Goal: Task Accomplishment & Management: Use online tool/utility

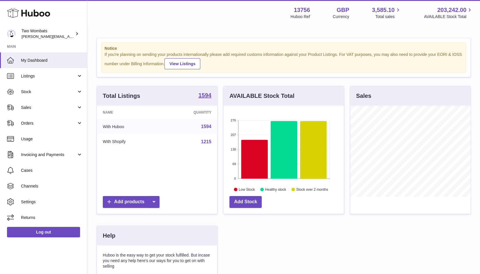
scroll to position [91, 121]
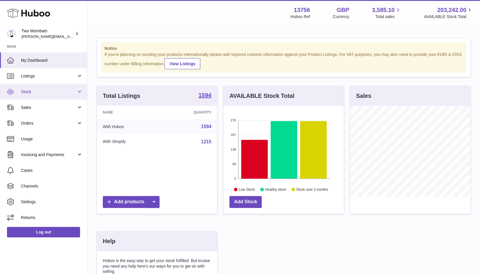
click at [83, 93] on link "Stock" at bounding box center [43, 92] width 87 height 16
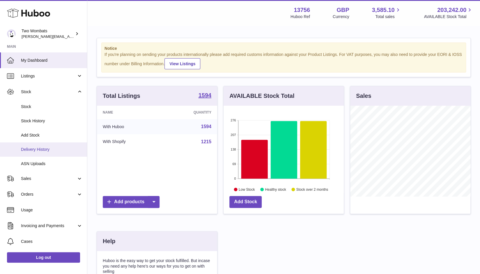
click at [47, 153] on link "Delivery History" at bounding box center [43, 149] width 87 height 14
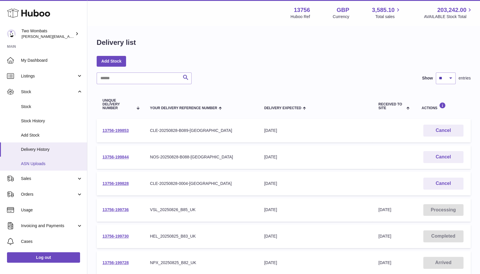
click at [40, 166] on link "ASN Uploads" at bounding box center [43, 164] width 87 height 14
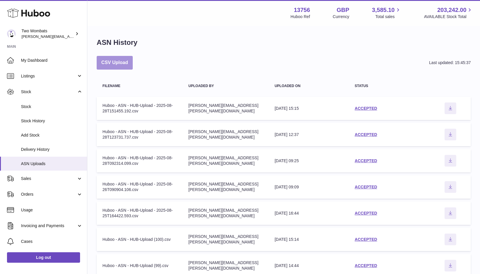
click at [117, 67] on button "CSV Upload" at bounding box center [115, 63] width 36 height 14
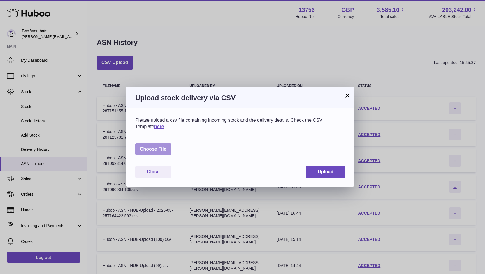
click at [156, 150] on label at bounding box center [153, 149] width 36 height 12
click at [166, 147] on input "file" at bounding box center [166, 146] width 0 height 0
type input "**********"
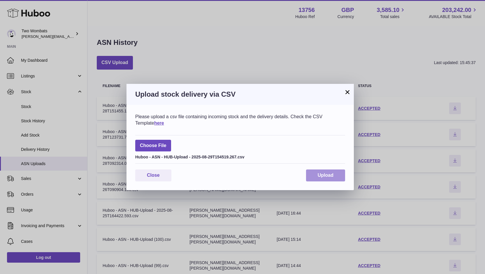
click at [330, 178] on span "Upload" at bounding box center [325, 175] width 16 height 5
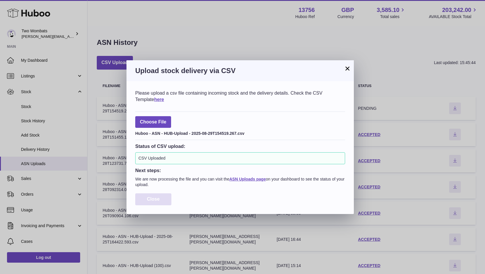
click at [159, 197] on span "Close" at bounding box center [153, 199] width 13 height 5
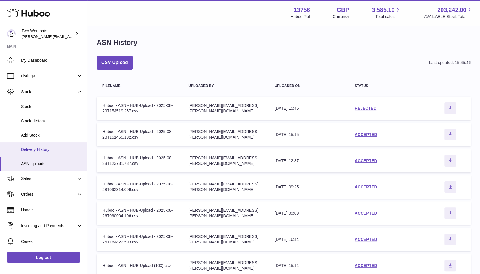
click at [27, 148] on span "Delivery History" at bounding box center [52, 150] width 62 height 6
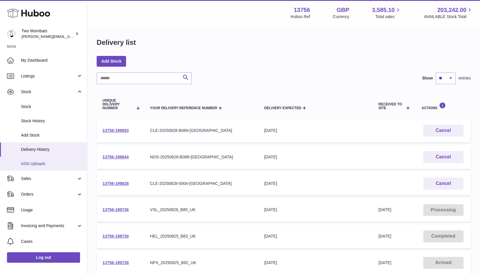
click at [45, 166] on span "ASN Uploads" at bounding box center [52, 164] width 62 height 6
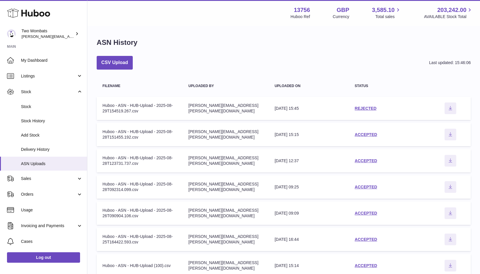
click at [365, 106] on div "REJECTED" at bounding box center [390, 109] width 70 height 6
click at [367, 109] on link "REJECTED" at bounding box center [366, 108] width 22 height 5
click at [46, 151] on span "Delivery History" at bounding box center [52, 150] width 62 height 6
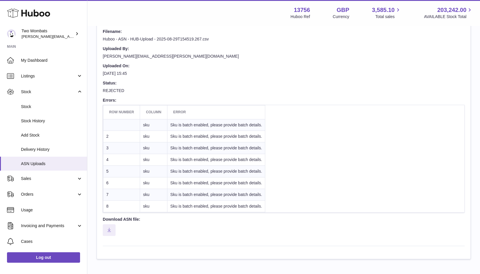
scroll to position [54, 0]
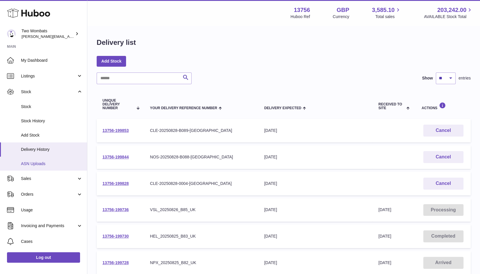
click at [53, 162] on span "ASN Uploads" at bounding box center [52, 164] width 62 height 6
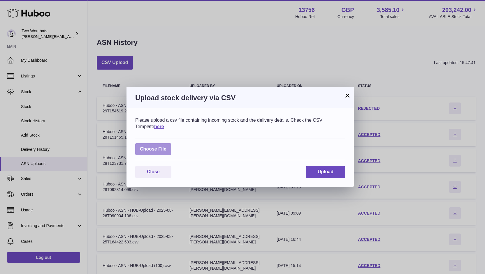
click at [166, 148] on label at bounding box center [153, 149] width 36 height 12
click at [166, 147] on input "file" at bounding box center [166, 146] width 0 height 0
type input "**********"
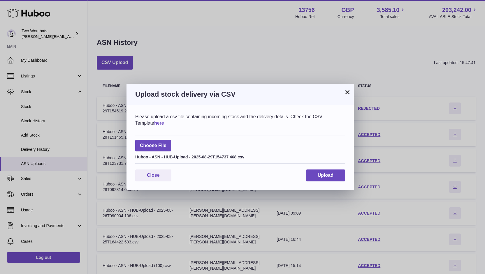
click at [154, 124] on link "here" at bounding box center [159, 123] width 10 height 5
click at [330, 177] on span "Upload" at bounding box center [325, 175] width 16 height 5
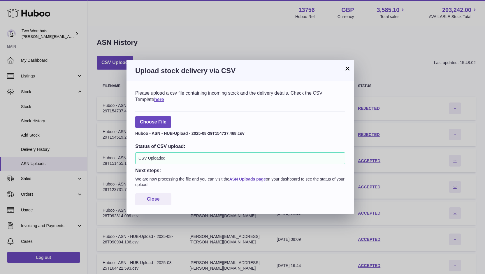
click at [346, 68] on button "×" at bounding box center [347, 68] width 7 height 7
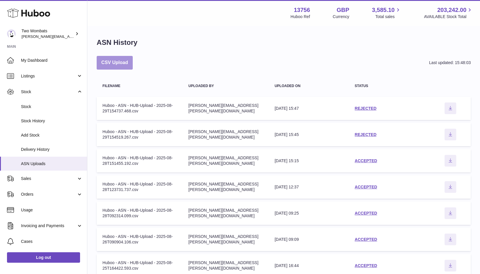
click at [121, 60] on button "CSV Upload" at bounding box center [115, 63] width 36 height 14
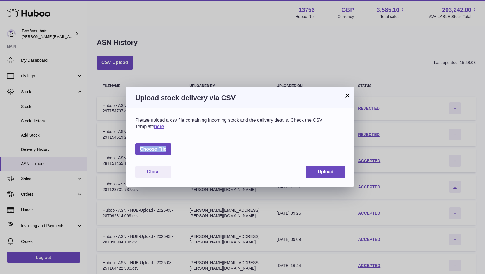
drag, startPoint x: 164, startPoint y: 149, endPoint x: 157, endPoint y: 126, distance: 23.4
click at [157, 126] on div "Please upload a csv file containing incoming stock and the delivery details. Ch…" at bounding box center [239, 147] width 227 height 78
click at [154, 126] on link "here" at bounding box center [159, 126] width 10 height 5
click at [347, 97] on button "×" at bounding box center [347, 95] width 7 height 7
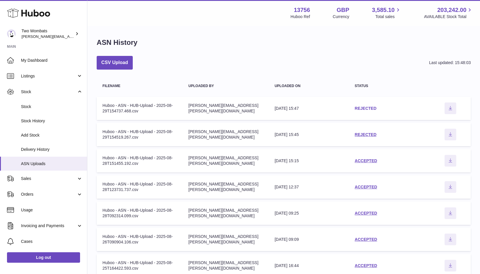
click at [372, 107] on link "REJECTED" at bounding box center [366, 108] width 22 height 5
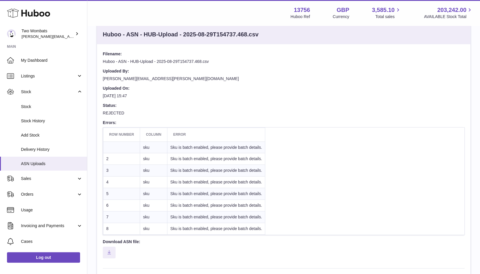
scroll to position [31, 0]
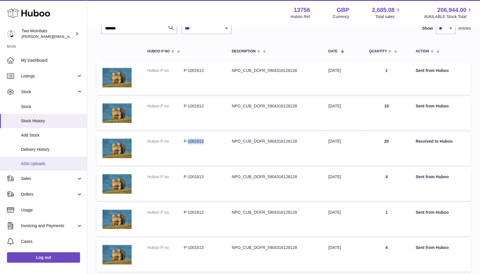
click at [46, 165] on span "ASN Uploads" at bounding box center [52, 164] width 62 height 6
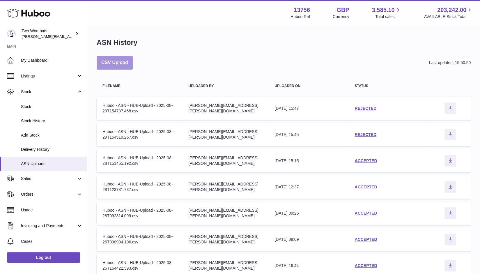
click at [107, 66] on button "CSV Upload" at bounding box center [115, 63] width 36 height 14
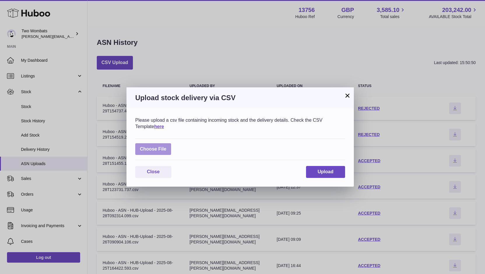
click at [153, 150] on label at bounding box center [153, 149] width 36 height 12
click at [166, 147] on input "file" at bounding box center [166, 146] width 0 height 0
type input "**********"
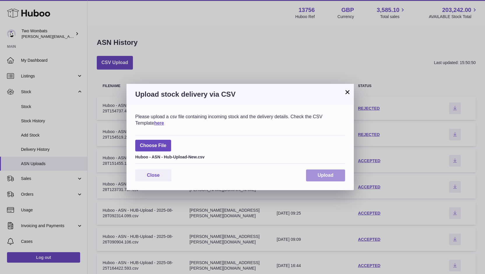
click at [332, 175] on span "Upload" at bounding box center [325, 175] width 16 height 5
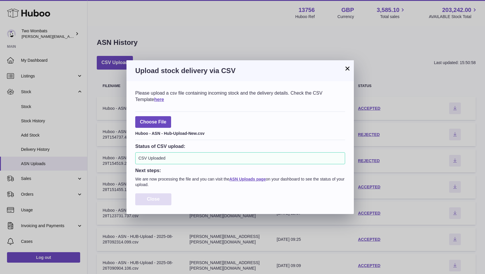
click at [157, 197] on span "Close" at bounding box center [153, 199] width 13 height 5
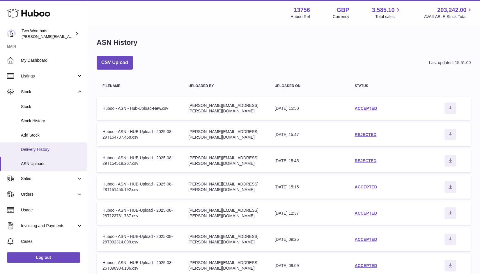
click at [25, 155] on link "Delivery History" at bounding box center [43, 149] width 87 height 14
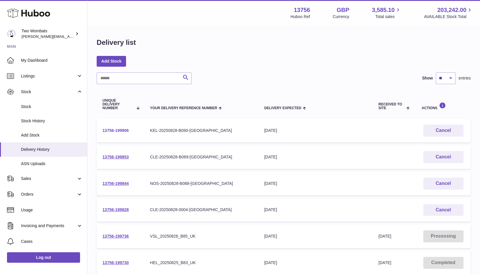
click at [117, 132] on link "13756-199906" at bounding box center [116, 130] width 26 height 5
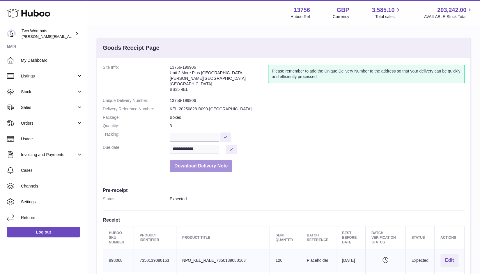
click at [206, 167] on button "Download Delivery Note" at bounding box center [201, 166] width 63 height 12
